Goal: Information Seeking & Learning: Check status

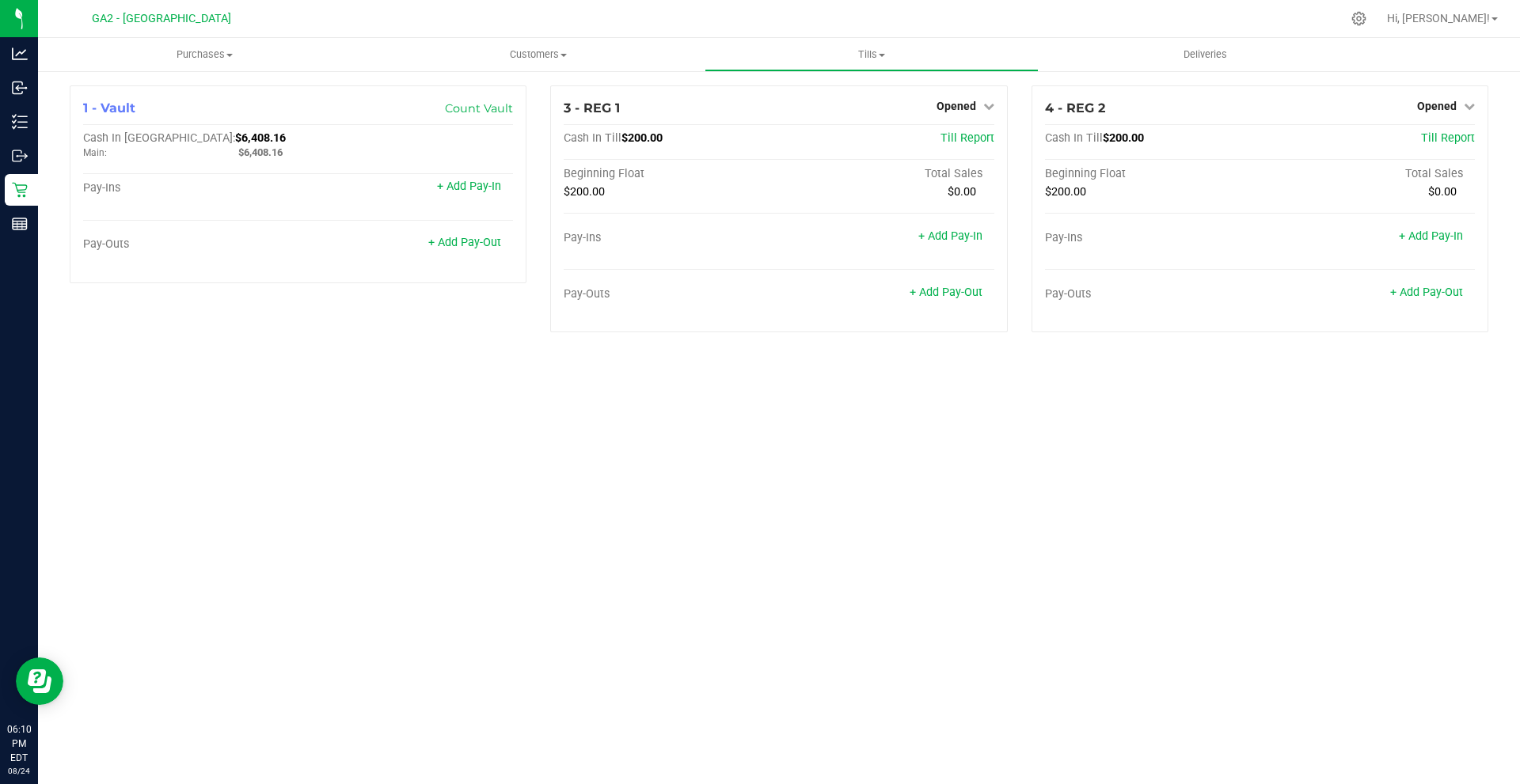
click at [492, 384] on div "Purchases Summary of purchases Fulfillment All purchases Customers All customer…" at bounding box center [779, 411] width 1483 height 747
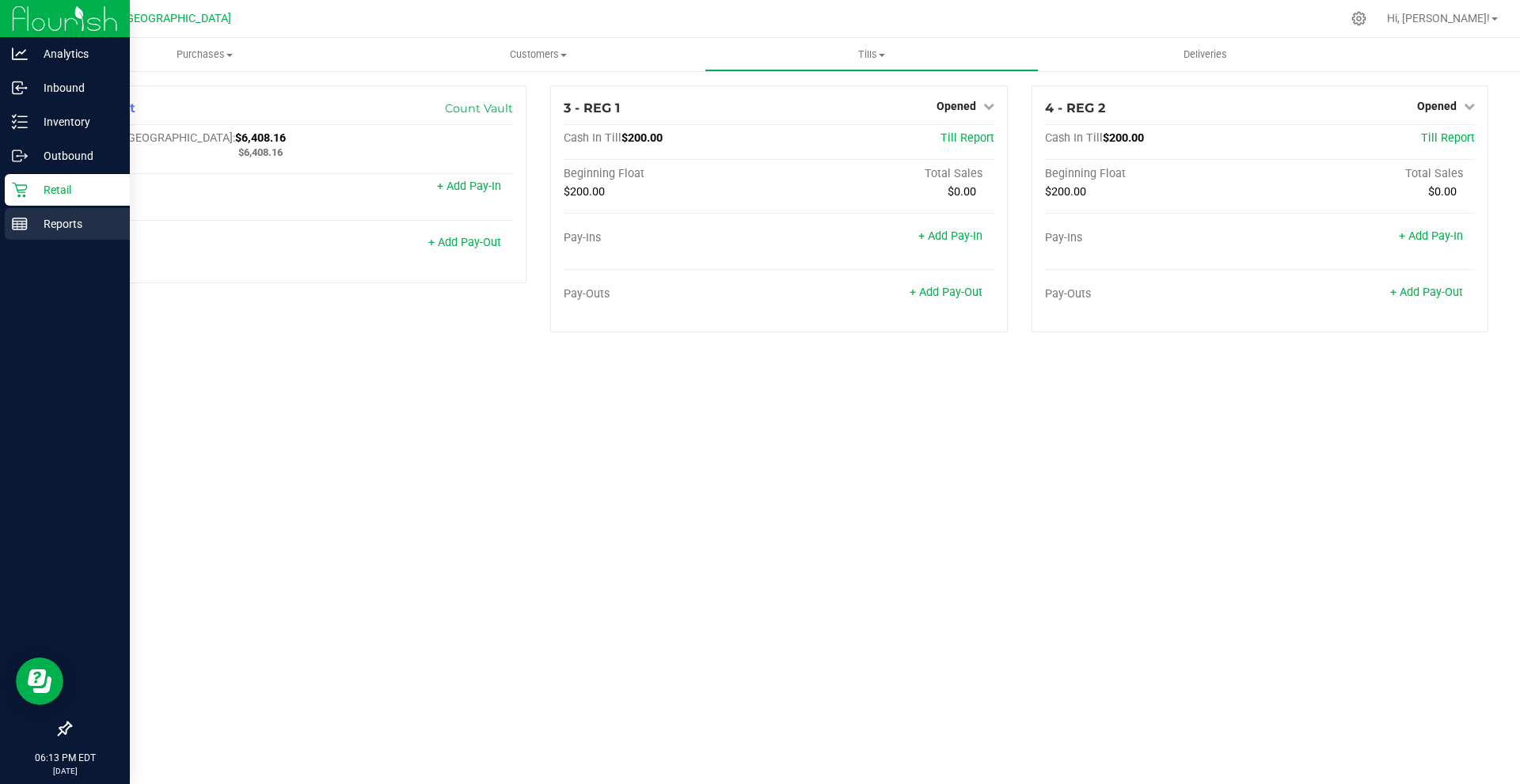
click at [29, 221] on p "Reports" at bounding box center [75, 224] width 95 height 19
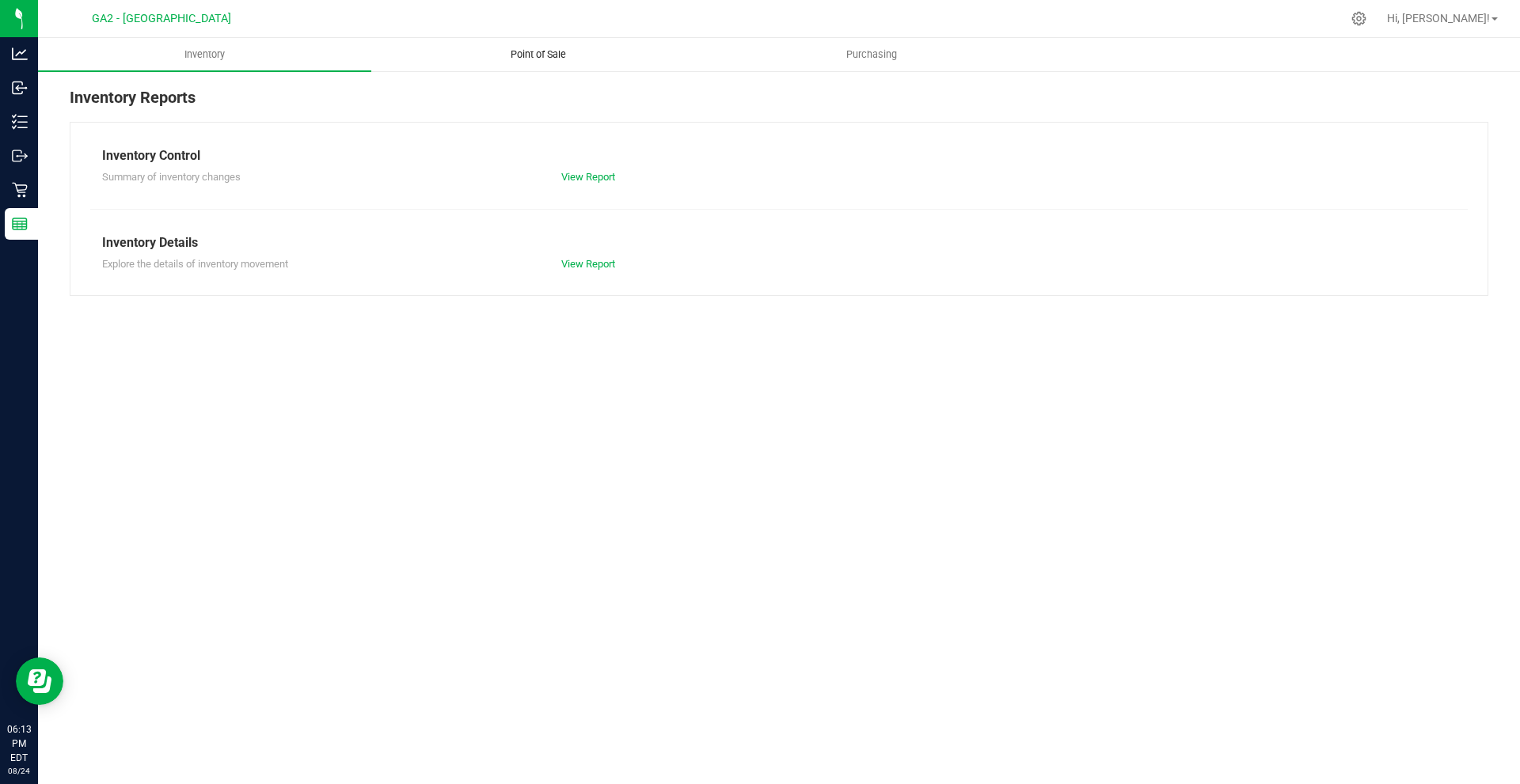
click at [549, 54] on span "Point of Sale" at bounding box center [538, 55] width 98 height 14
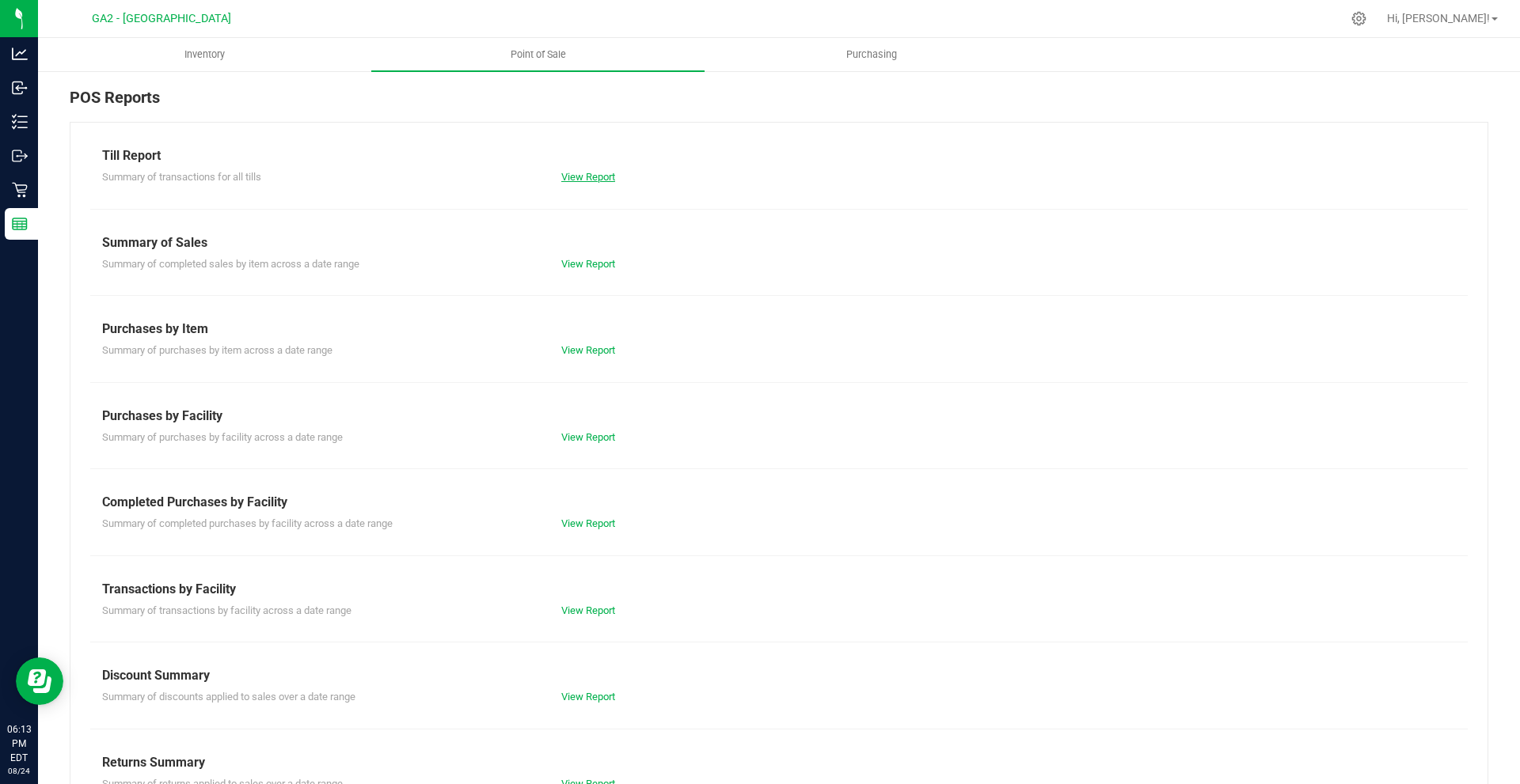
click at [585, 174] on link "View Report" at bounding box center [588, 177] width 54 height 12
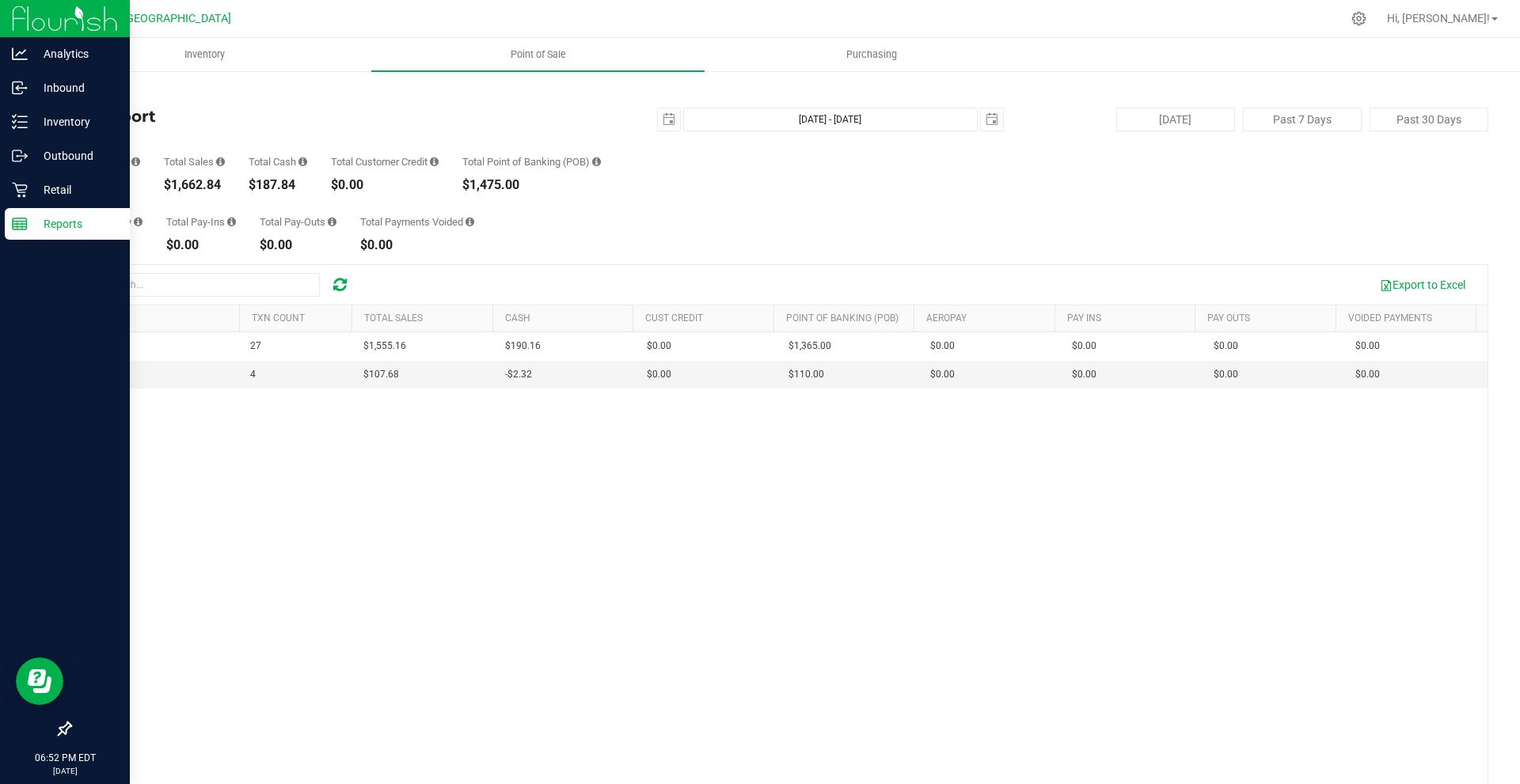
click at [20, 222] on line at bounding box center [20, 222] width 14 height 0
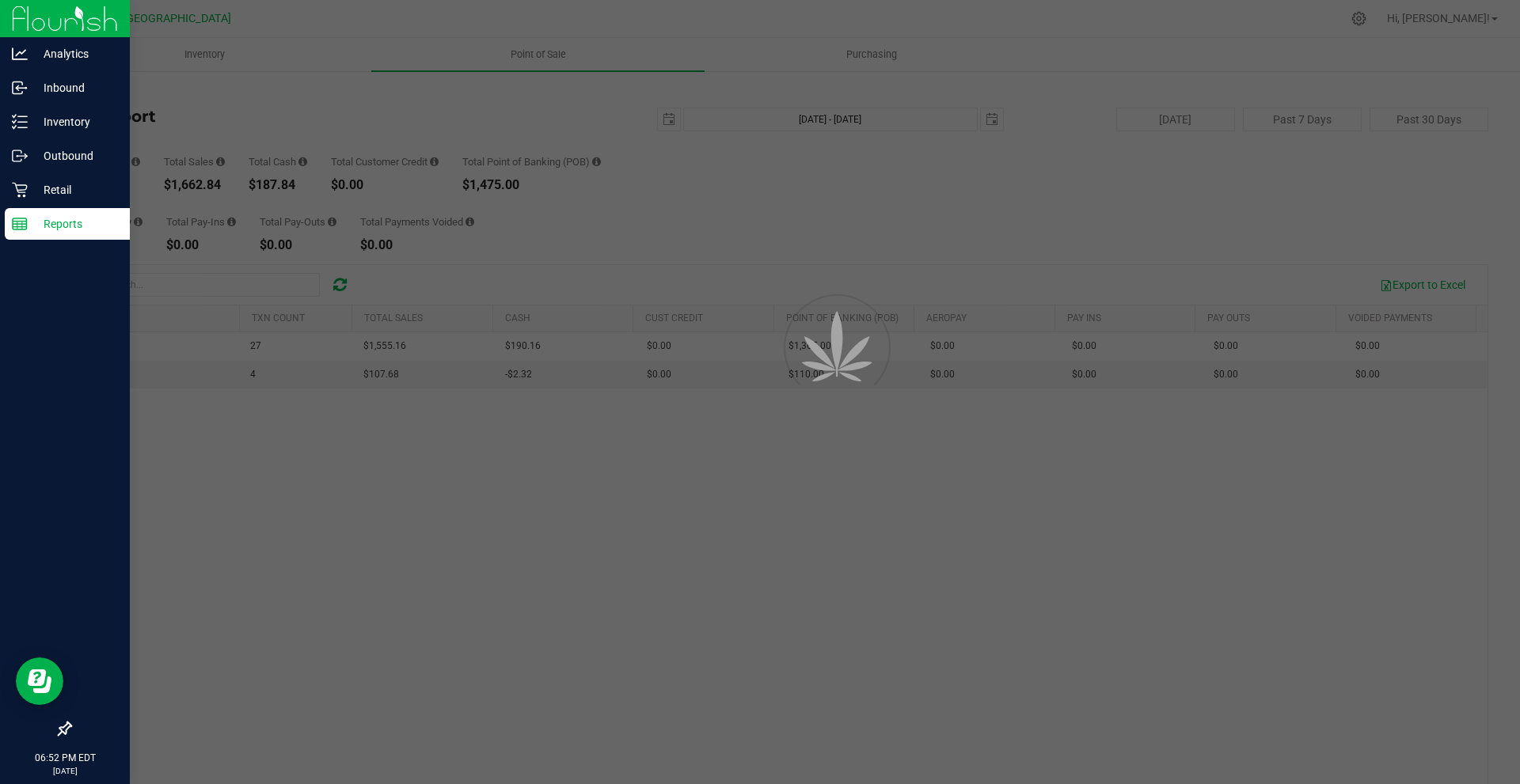
click at [27, 219] on icon at bounding box center [20, 224] width 16 height 16
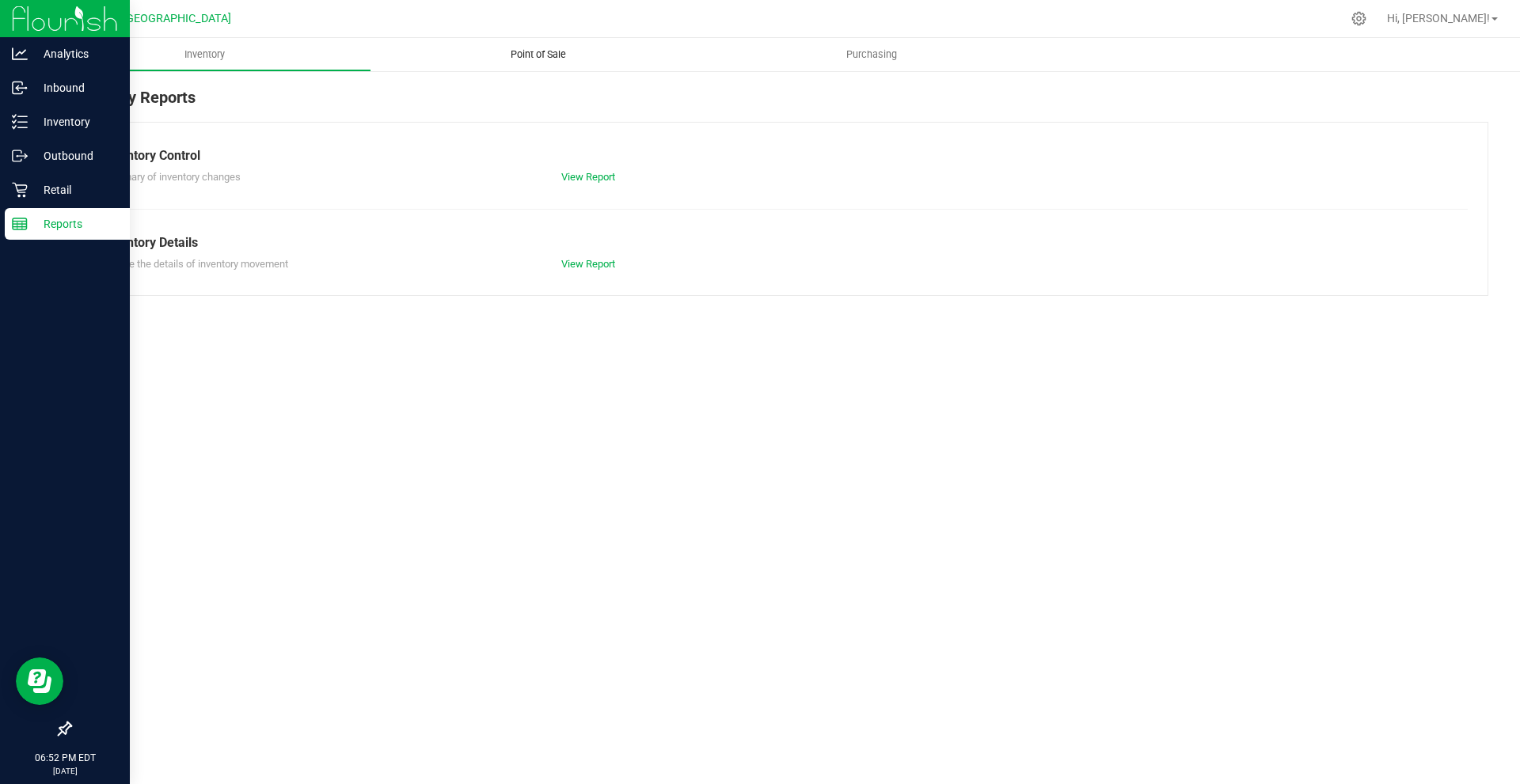
click at [503, 58] on span "Point of Sale" at bounding box center [538, 55] width 98 height 14
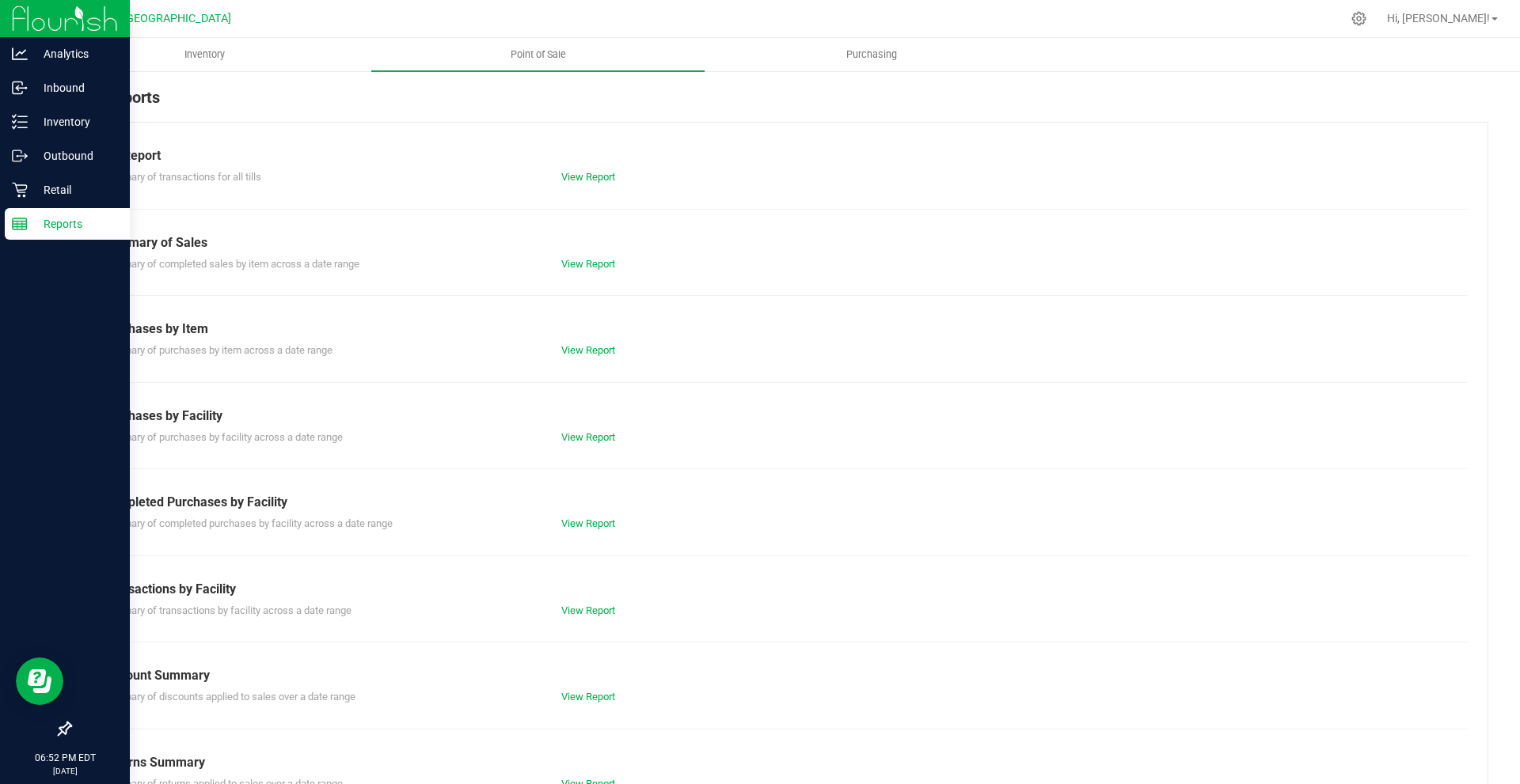
click at [562, 272] on div "Till Report Summary of transactions for all tills View Report Summary of Sales …" at bounding box center [779, 469] width 1419 height 694
click at [568, 268] on link "View Report" at bounding box center [588, 265] width 54 height 12
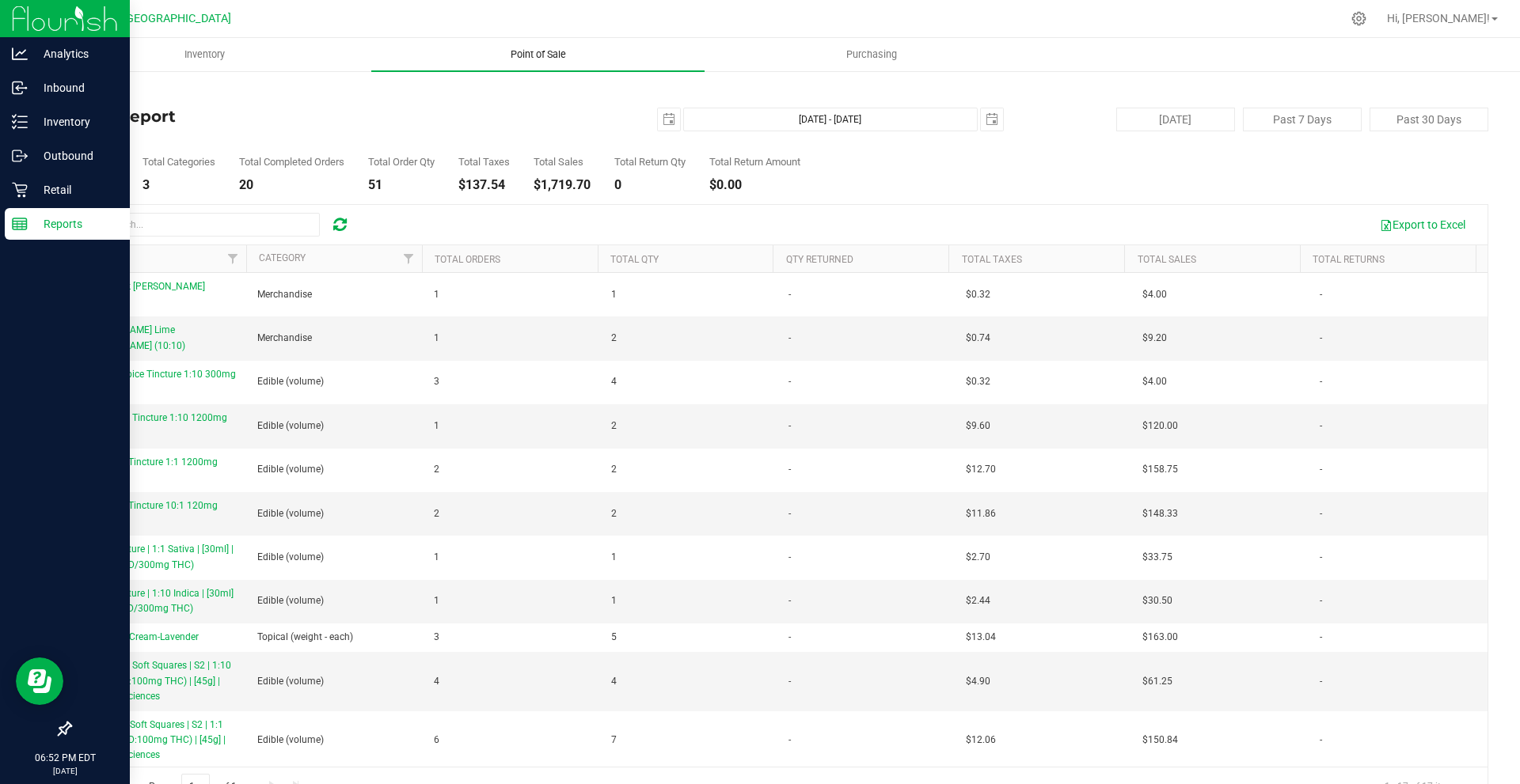
click at [563, 57] on span "Point of Sale" at bounding box center [538, 55] width 98 height 14
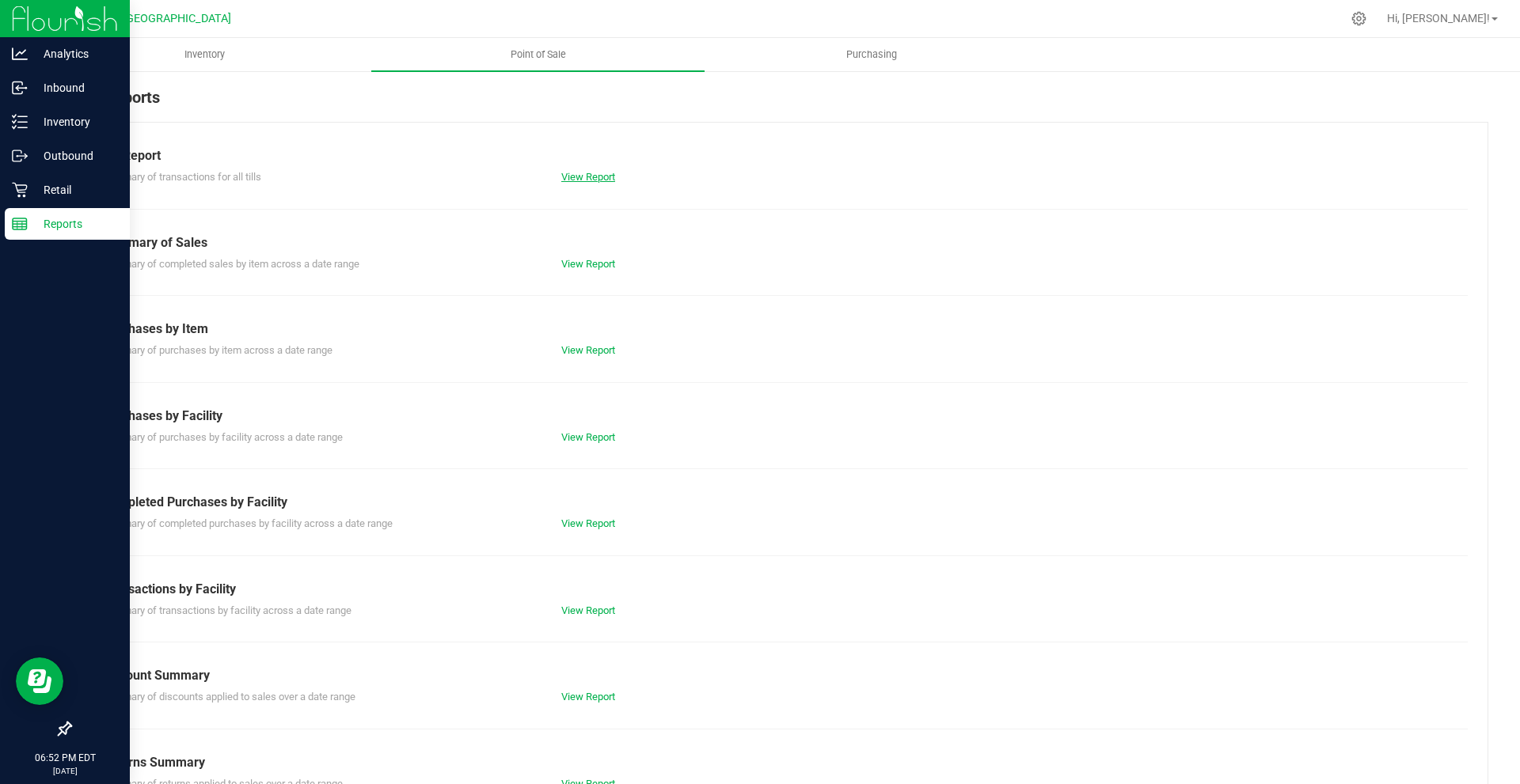
click at [586, 178] on link "View Report" at bounding box center [588, 177] width 54 height 12
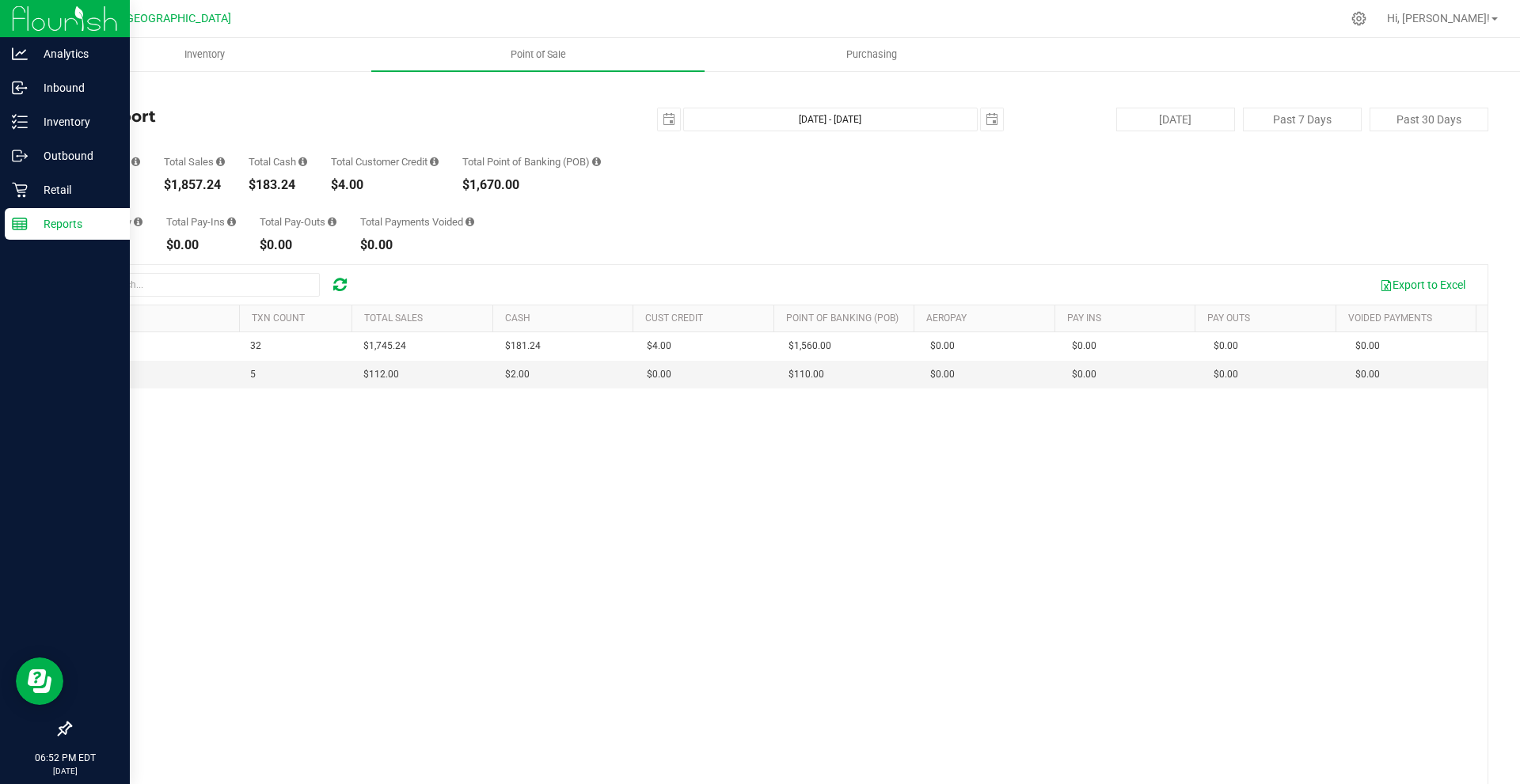
click at [1051, 727] on div "REG 1 32 $1,745.24 $181.24 $0.00 $4.00 $0.00 $0.00 $0.00 $1,560.00 $0.00 $0.00 …" at bounding box center [779, 579] width 1418 height 494
